Goal: Find specific page/section: Find specific page/section

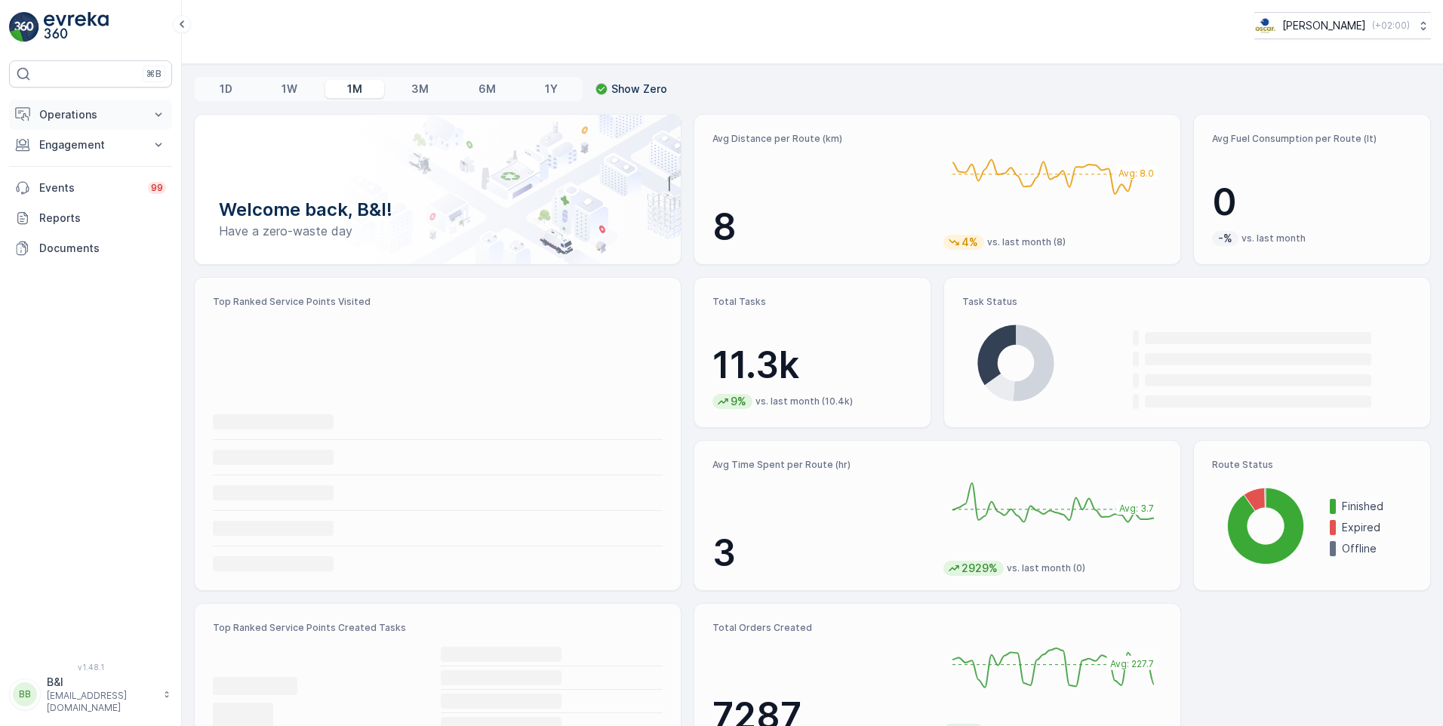
click at [127, 119] on p "Operations" at bounding box center [90, 114] width 103 height 15
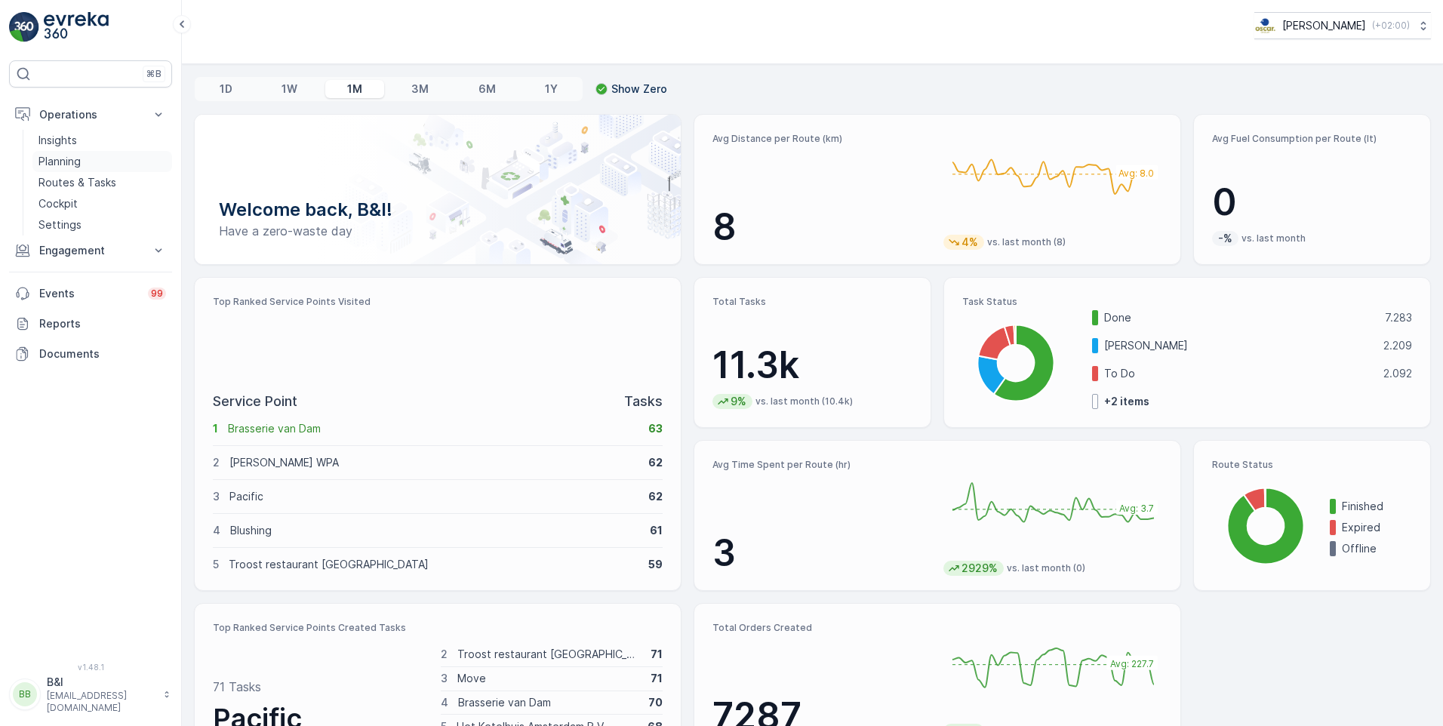
click at [70, 166] on p "Planning" at bounding box center [59, 161] width 42 height 15
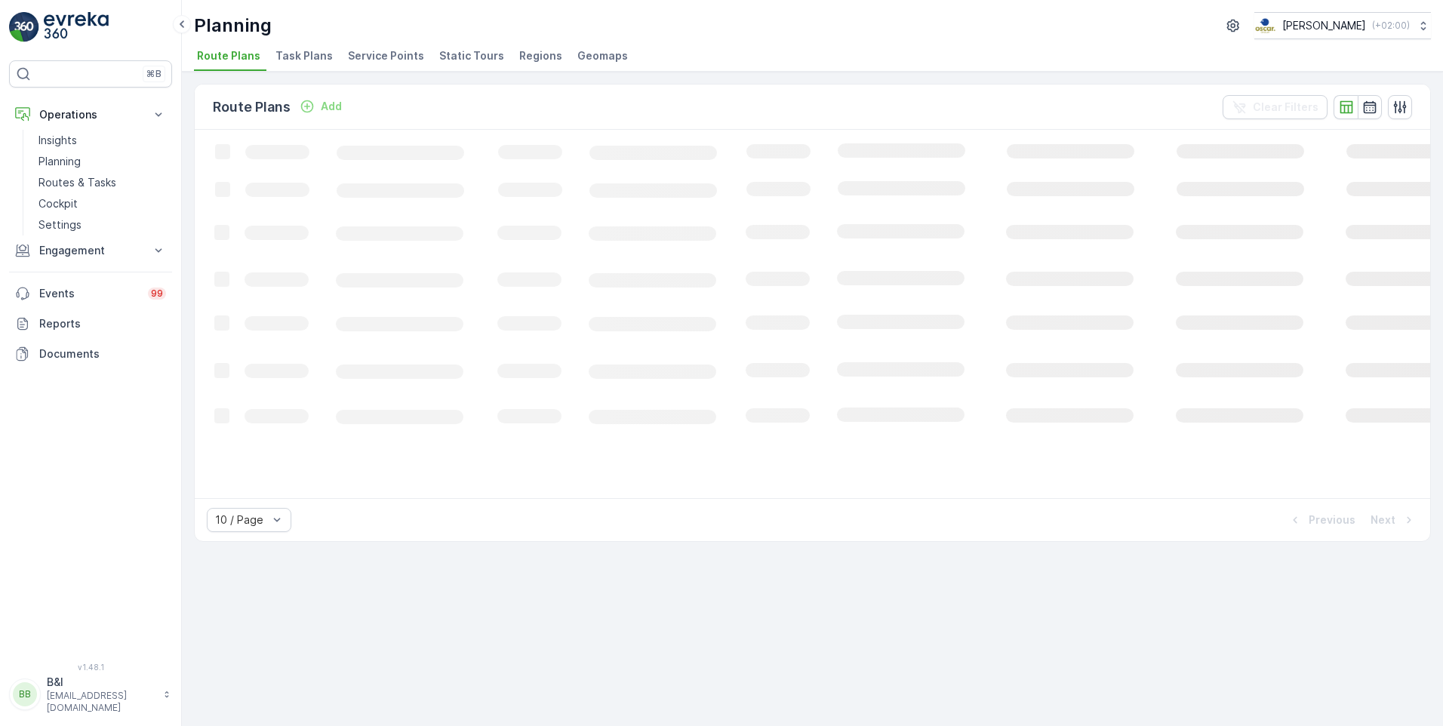
click at [383, 66] on li "Service Points" at bounding box center [387, 58] width 85 height 26
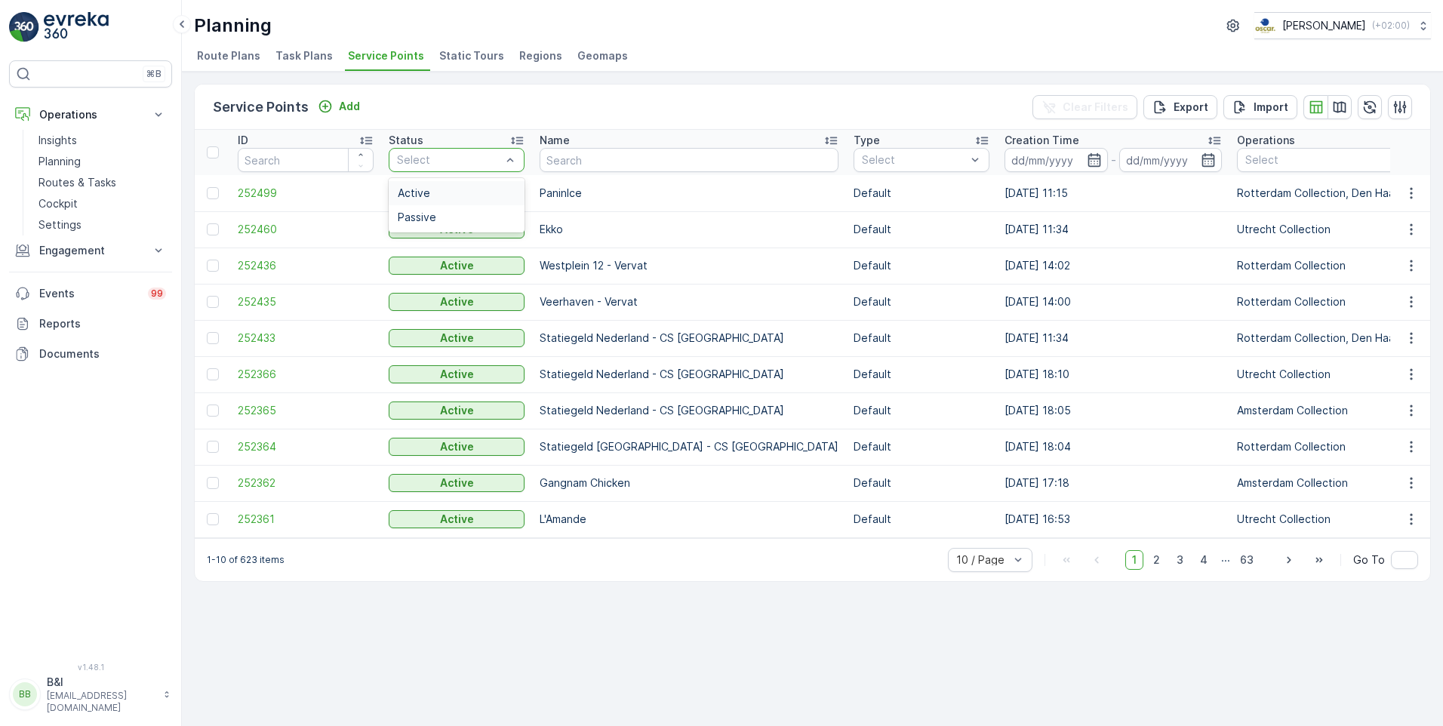
click at [494, 154] on div at bounding box center [448, 160] width 107 height 12
click at [475, 187] on div "Active" at bounding box center [457, 193] width 118 height 12
click at [1249, 570] on span "61" at bounding box center [1247, 560] width 25 height 20
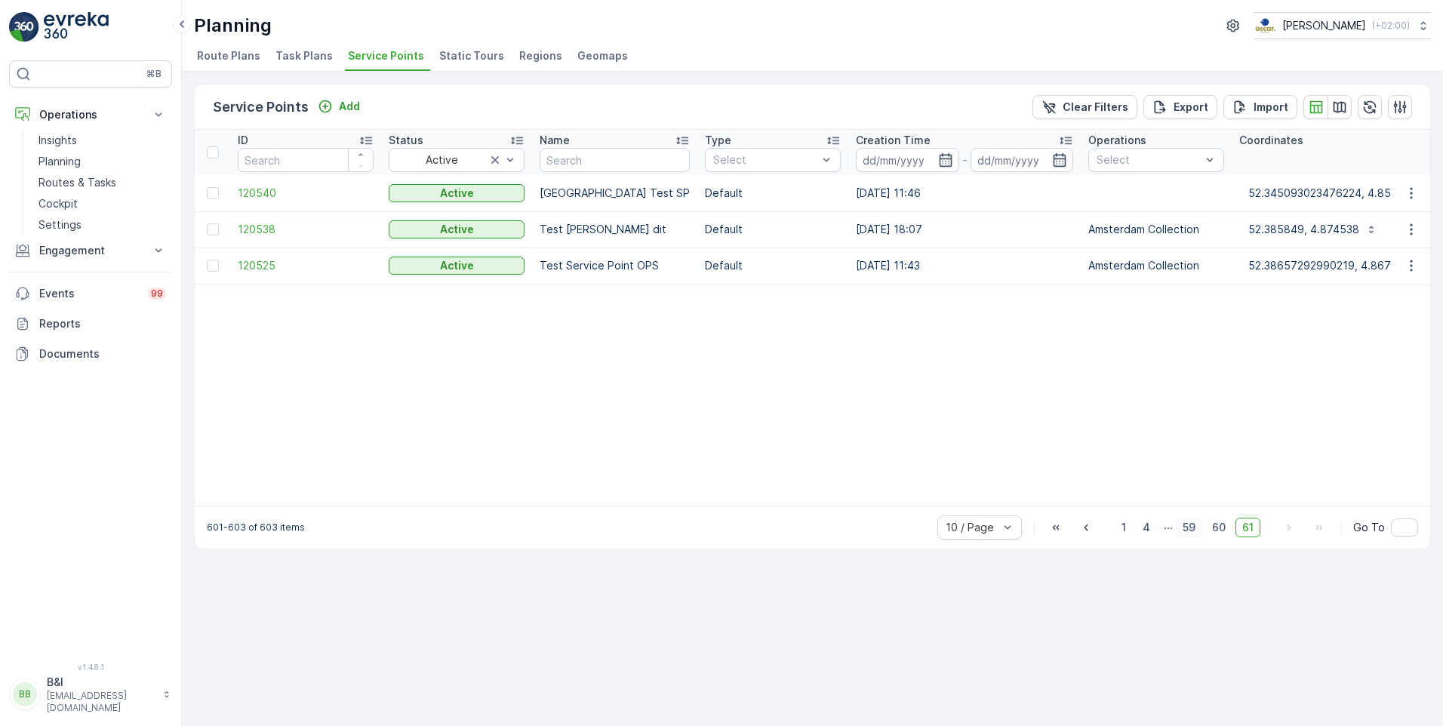
click at [1192, 537] on span "59" at bounding box center [1189, 528] width 26 height 20
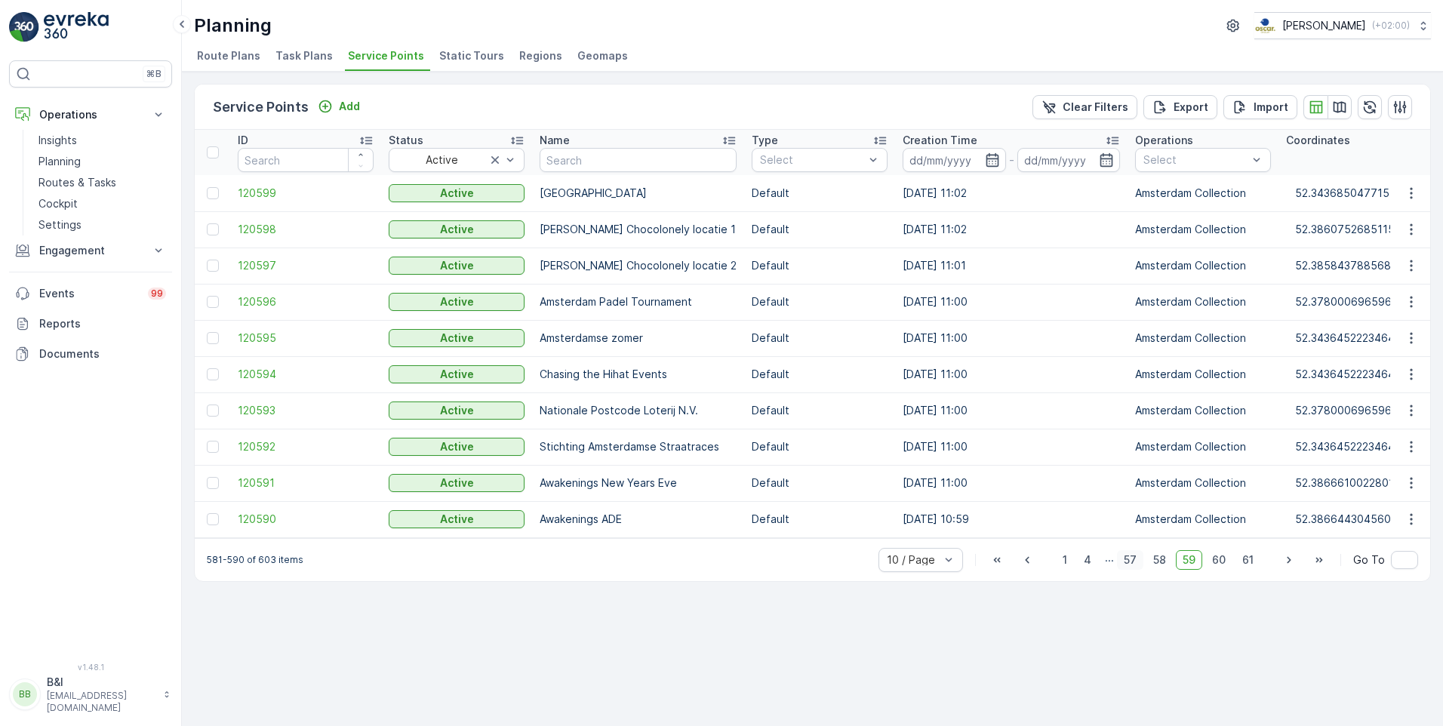
click at [1139, 564] on span "57" at bounding box center [1130, 560] width 26 height 20
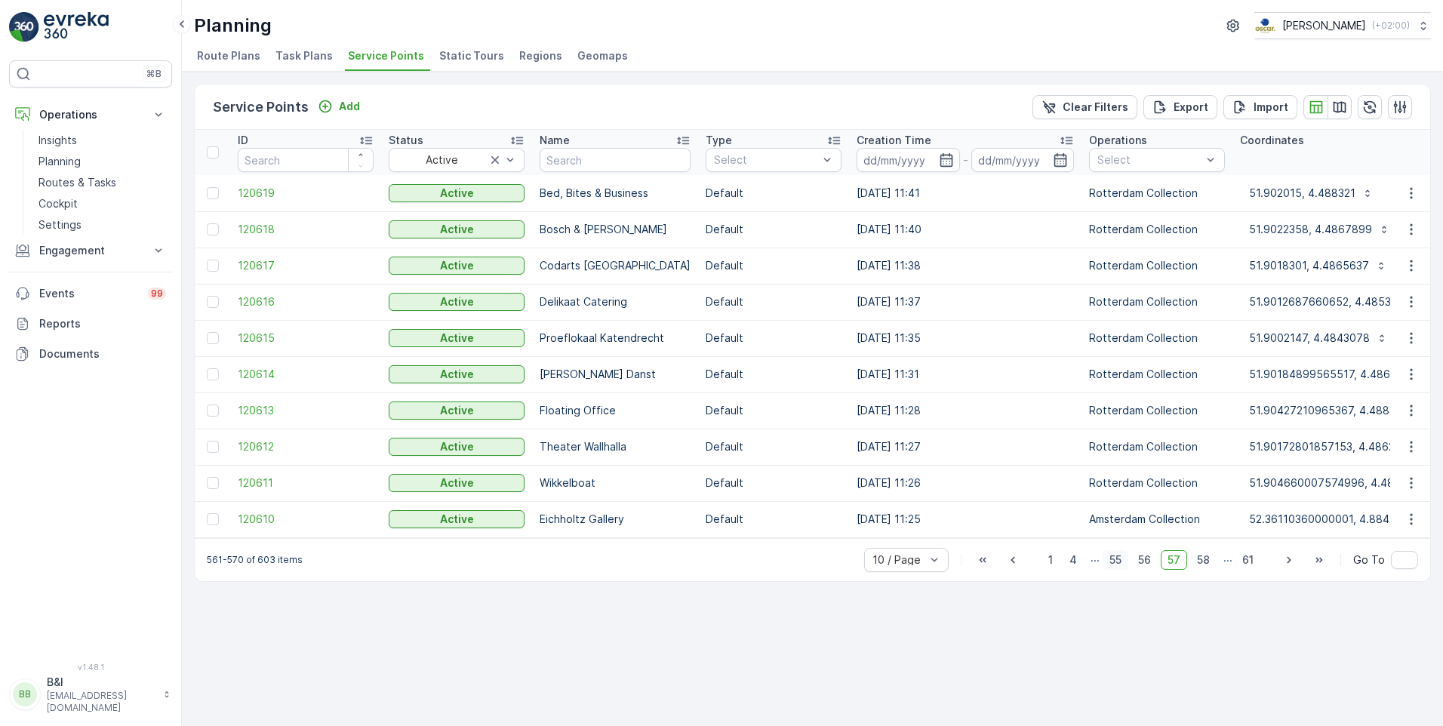
click at [1111, 561] on span "55" at bounding box center [1115, 560] width 26 height 20
click at [1150, 566] on span "54" at bounding box center [1144, 560] width 27 height 20
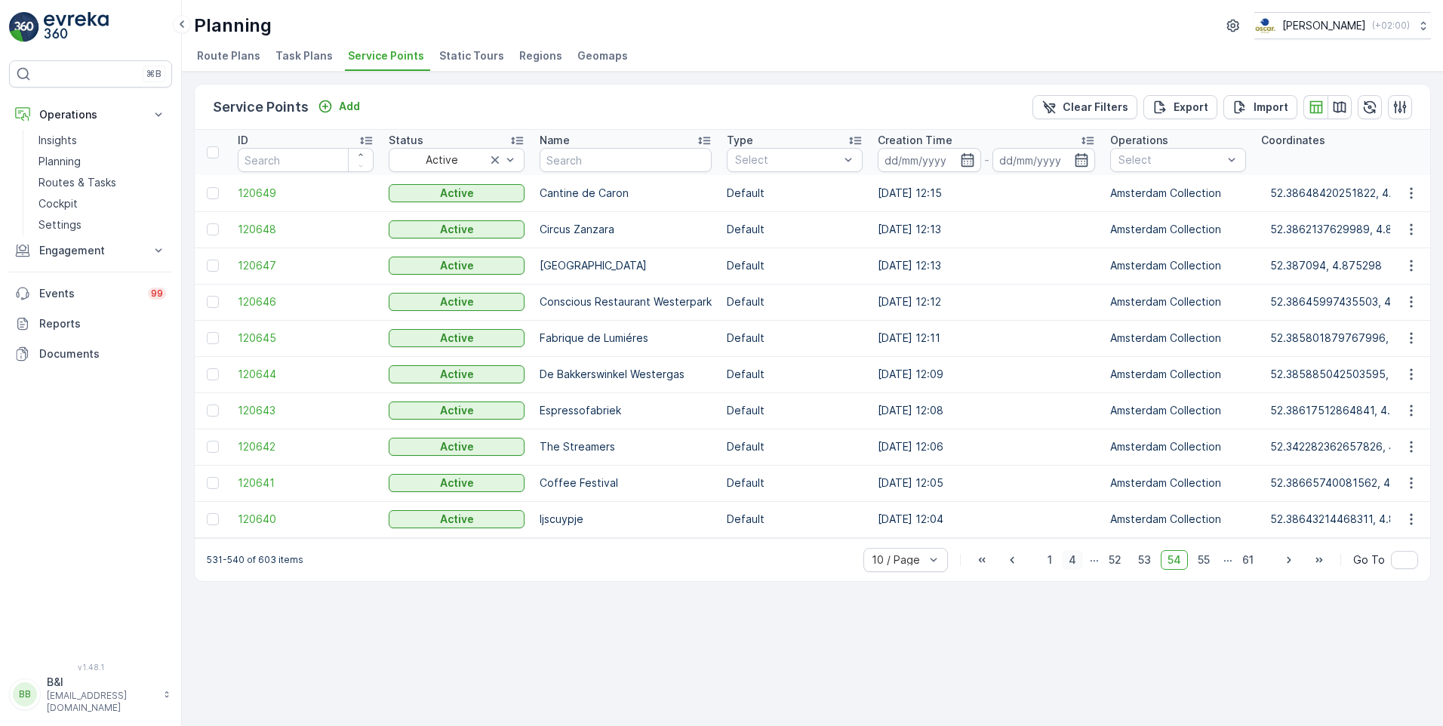
click at [1076, 567] on span "4" at bounding box center [1072, 560] width 21 height 20
